Goal: Information Seeking & Learning: Compare options

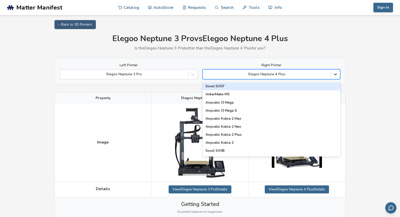
click at [335, 73] on icon at bounding box center [335, 74] width 5 height 5
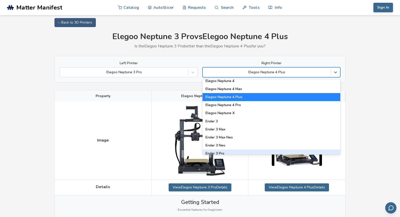
scroll to position [400, 0]
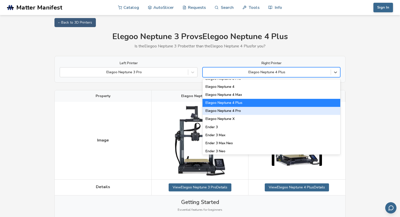
click at [247, 110] on div "Elegoo Neptune 4 Pro" at bounding box center [271, 111] width 138 height 8
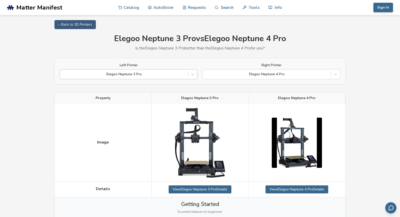
click at [177, 72] on div at bounding box center [123, 74] width 123 height 5
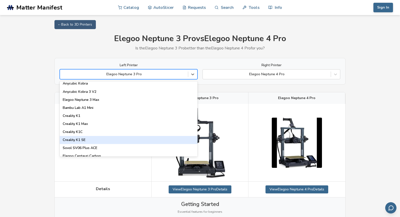
scroll to position [85, 0]
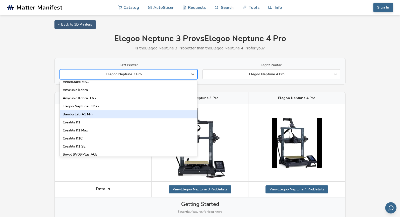
click at [107, 115] on div "Bambu Lab A1 Mini" at bounding box center [129, 114] width 138 height 8
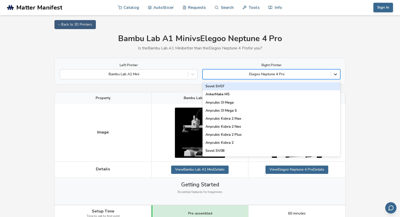
click at [335, 73] on icon at bounding box center [335, 74] width 5 height 5
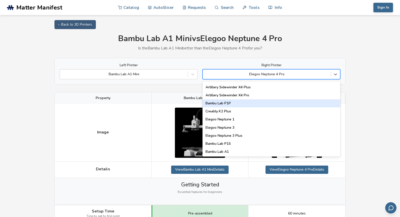
scroll to position [314, 0]
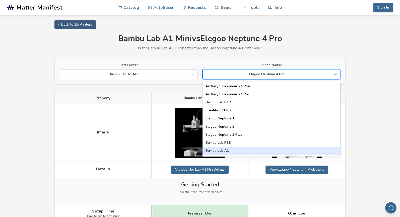
click at [269, 149] on div "Bambu Lab A1" at bounding box center [271, 151] width 138 height 8
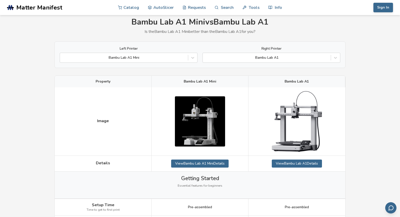
scroll to position [25, 0]
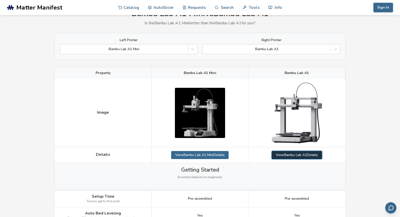
click at [307, 156] on link "View Bambu Lab A1 Details" at bounding box center [297, 155] width 50 height 8
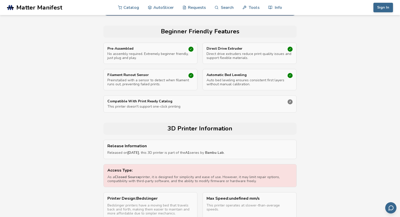
scroll to position [179, 0]
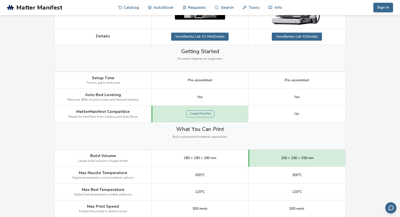
scroll to position [142, 0]
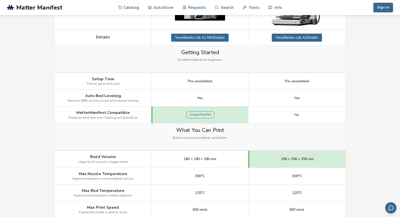
click at [105, 113] on span "MatterManifest Compatible" at bounding box center [102, 112] width 53 height 5
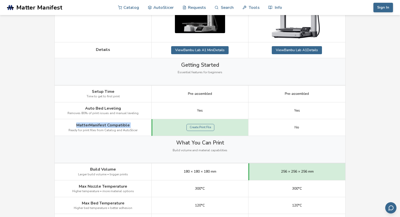
scroll to position [0, 0]
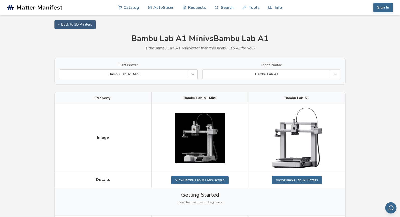
click at [193, 75] on icon at bounding box center [192, 74] width 5 height 5
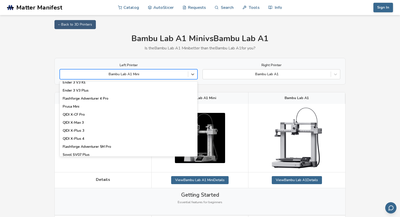
scroll to position [540, 0]
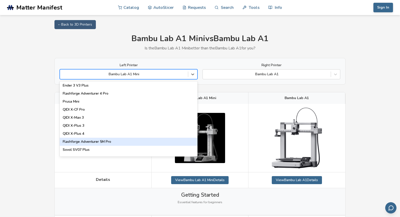
click at [104, 142] on div "Flashforge Adventurer 5M Pro" at bounding box center [129, 142] width 138 height 8
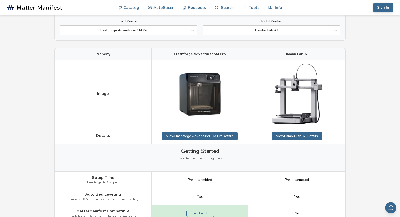
scroll to position [52, 0]
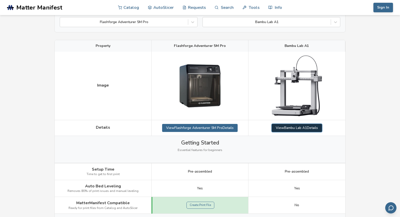
click at [284, 128] on link "View Bambu Lab A1 Details" at bounding box center [297, 128] width 50 height 8
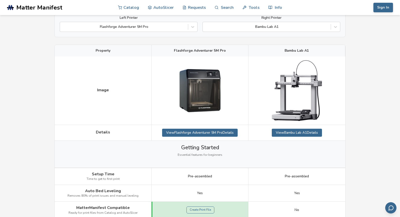
scroll to position [46, 0]
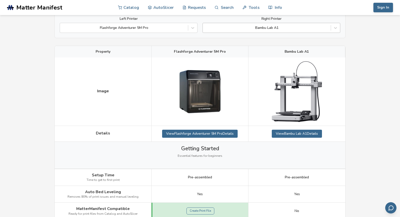
click at [299, 30] on div at bounding box center [266, 27] width 123 height 5
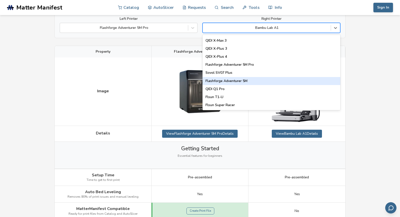
scroll to position [570, 0]
click at [270, 80] on div "Flashforge Adventurer 5M" at bounding box center [271, 82] width 138 height 8
